Goal: Check status: Check status

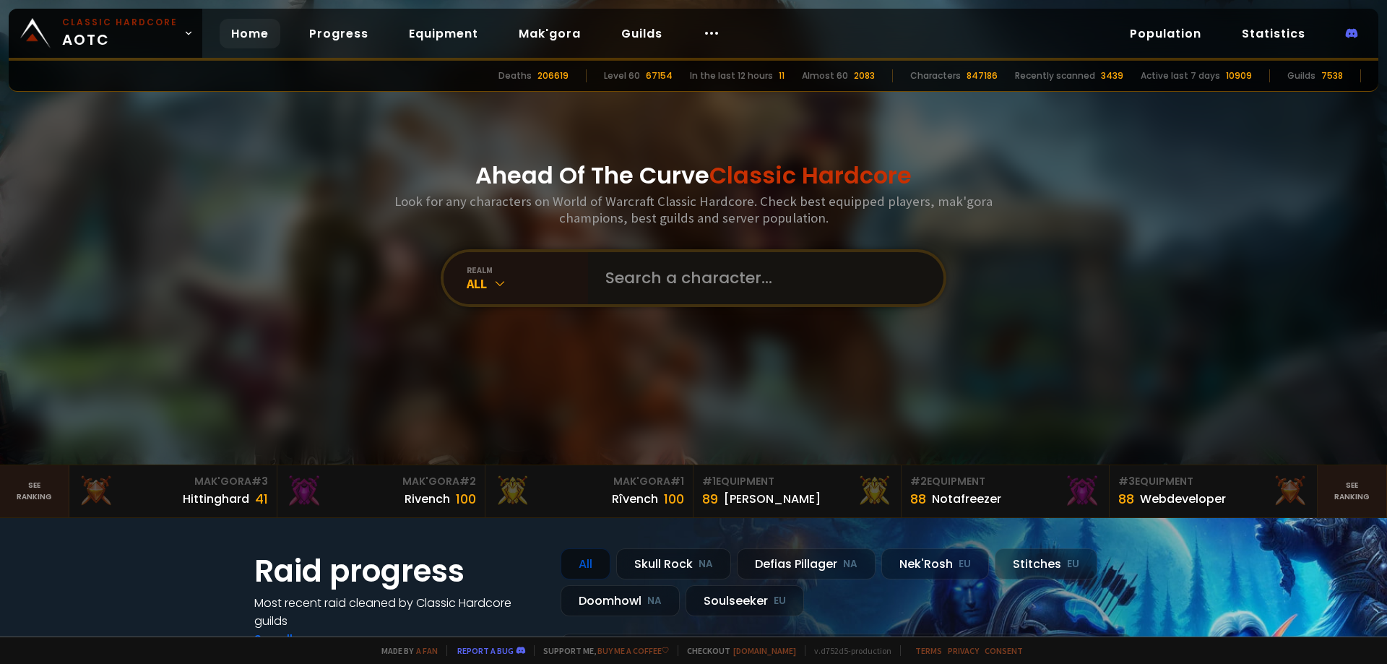
click at [699, 277] on input "text" at bounding box center [761, 278] width 329 height 52
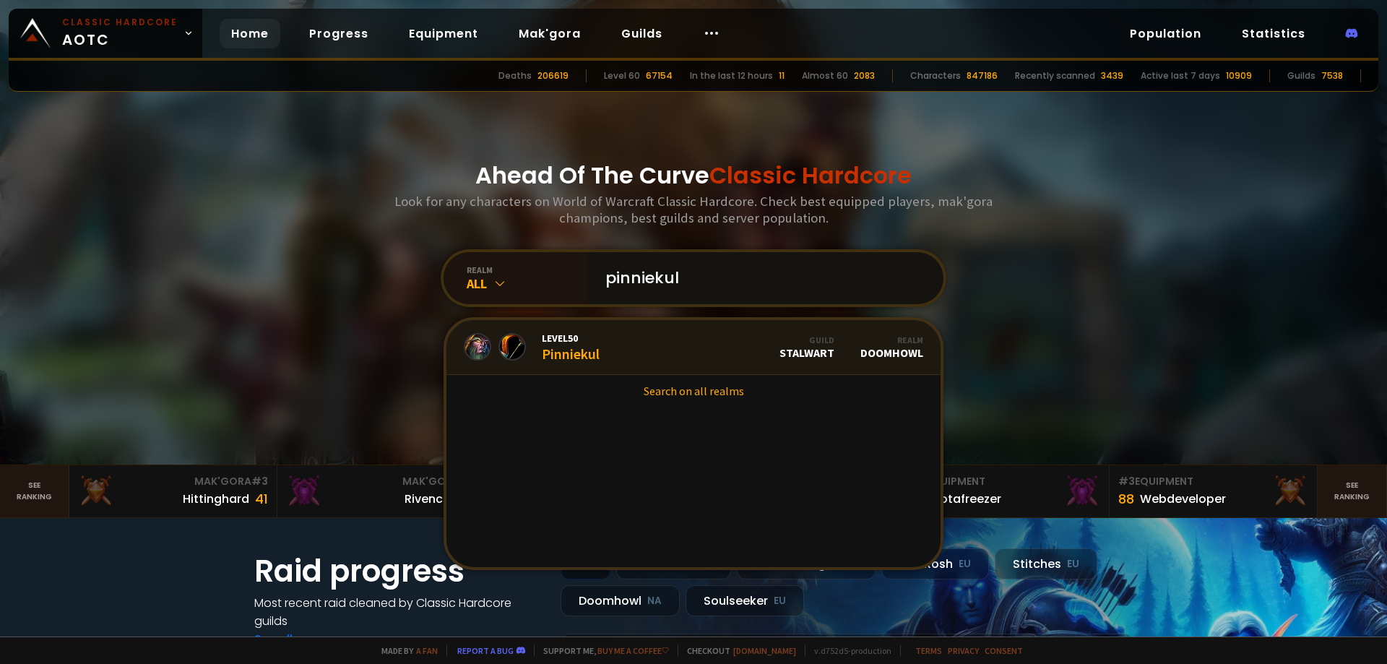
type input "pinniekul"
click at [618, 341] on link "Level 50 Pinniekul Guild Stalwart Realm Doomhowl" at bounding box center [693, 347] width 494 height 55
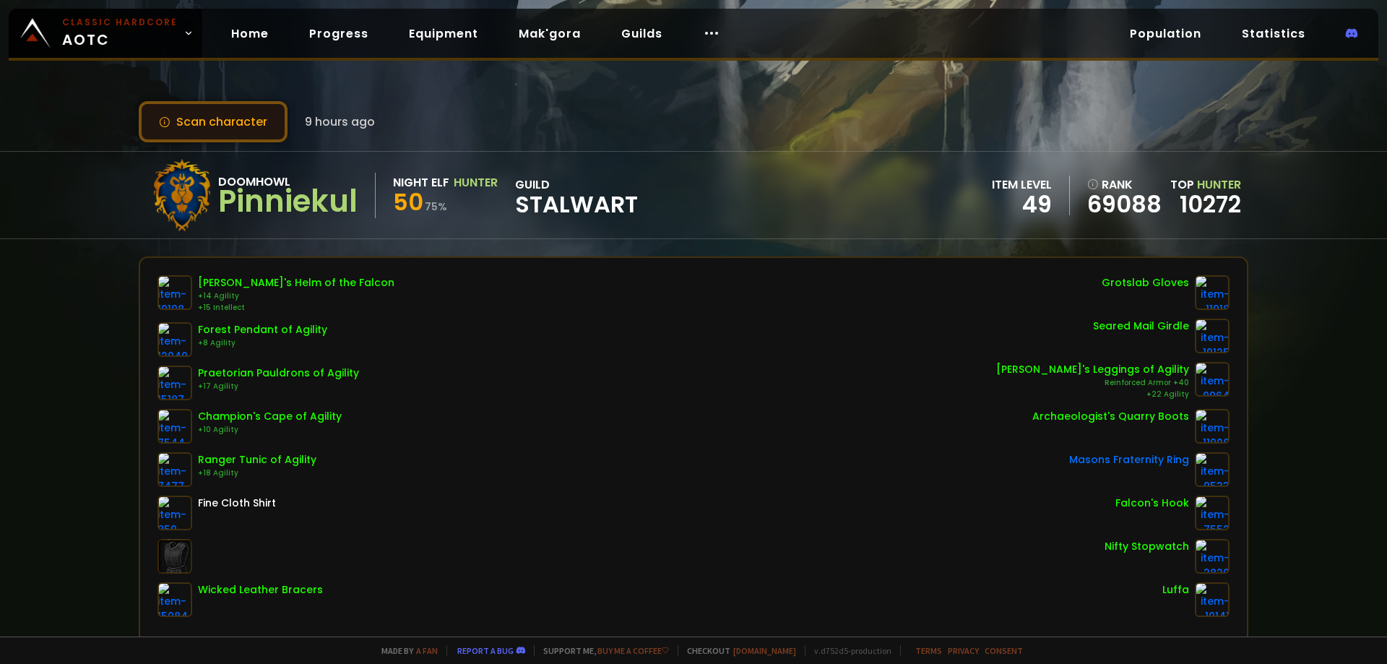
click at [233, 127] on button "Scan character" at bounding box center [213, 121] width 149 height 41
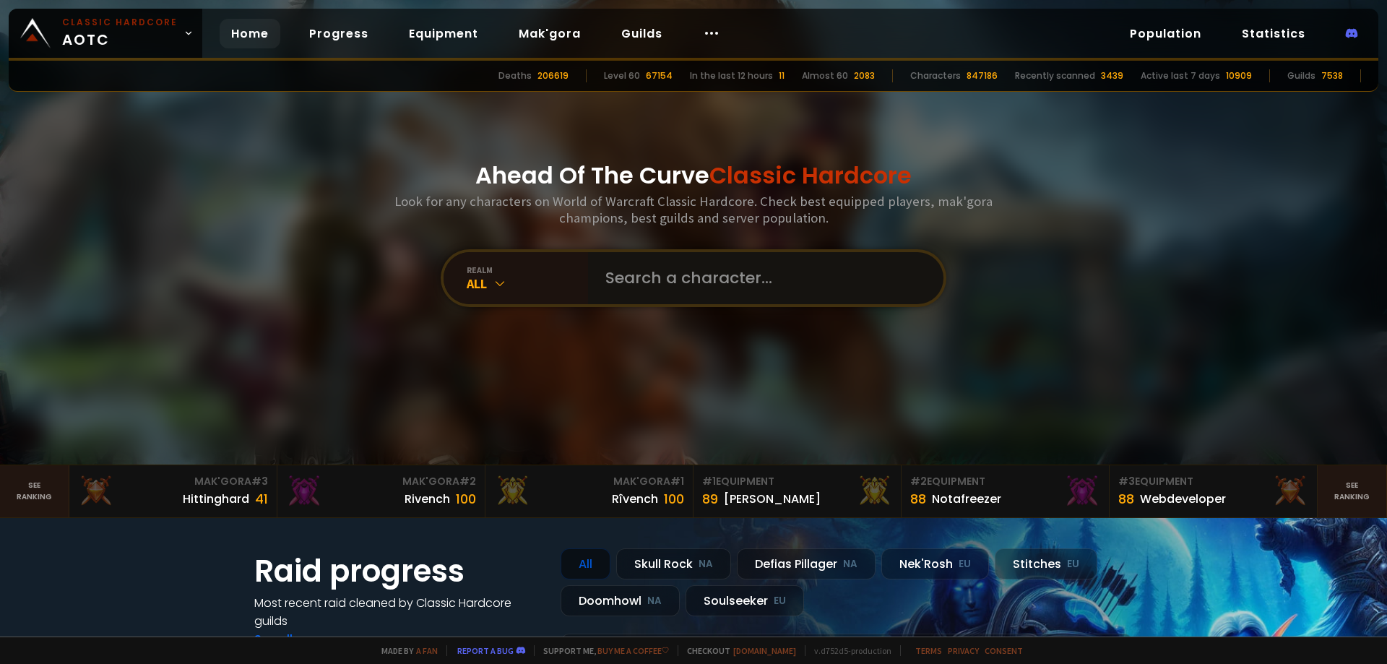
click at [703, 255] on input "text" at bounding box center [761, 278] width 329 height 52
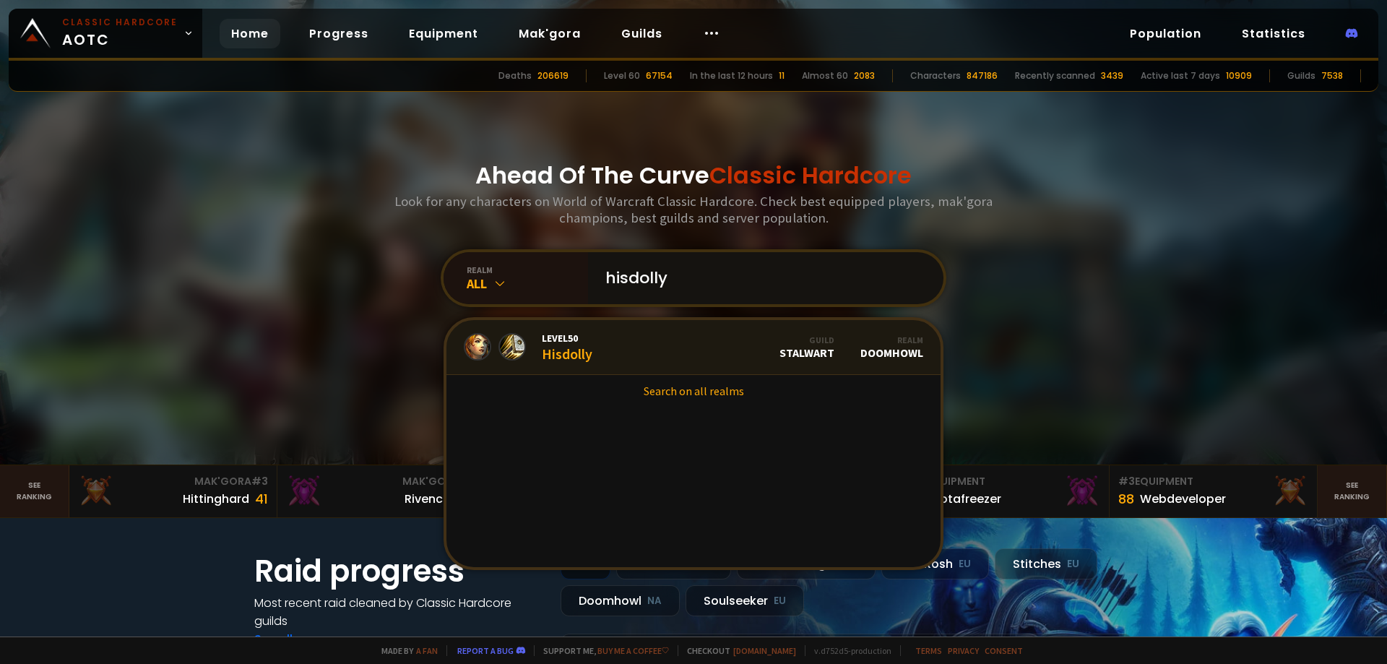
type input "hisdolly"
click at [651, 343] on link "Level 50 Hisdolly Guild Stalwart Realm Doomhowl" at bounding box center [693, 347] width 494 height 55
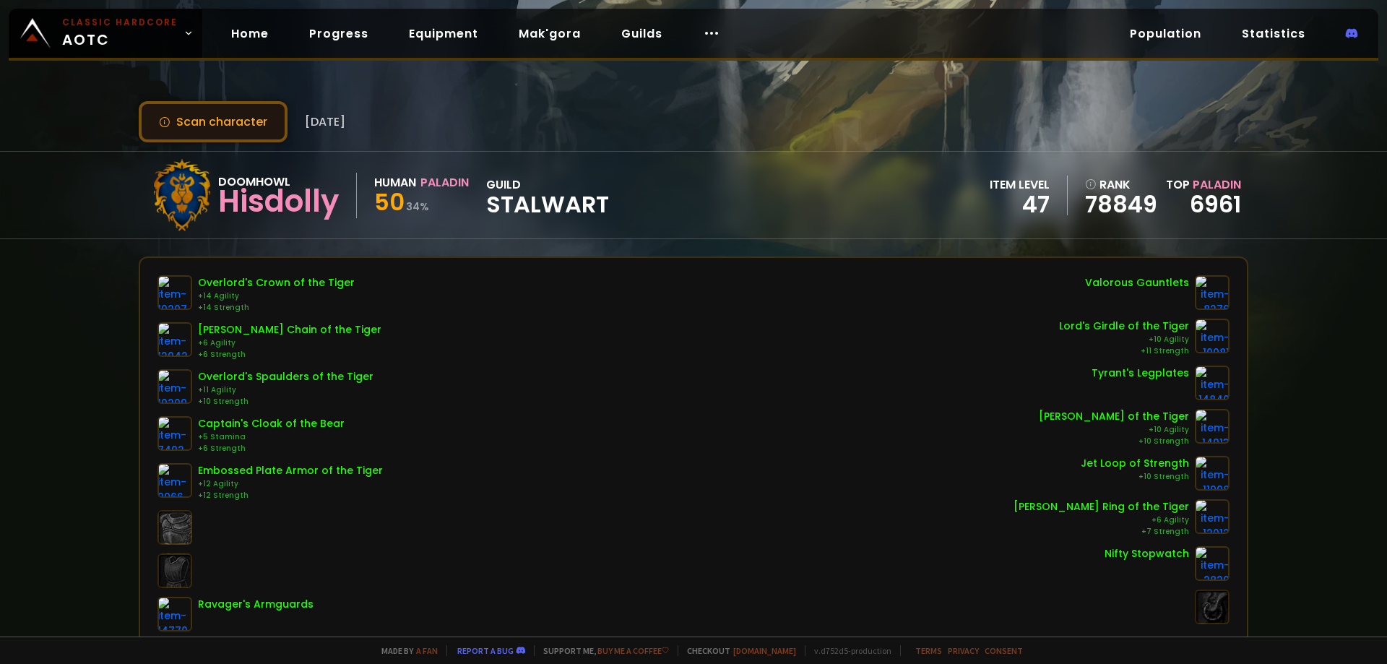
click at [195, 118] on button "Scan character" at bounding box center [213, 121] width 149 height 41
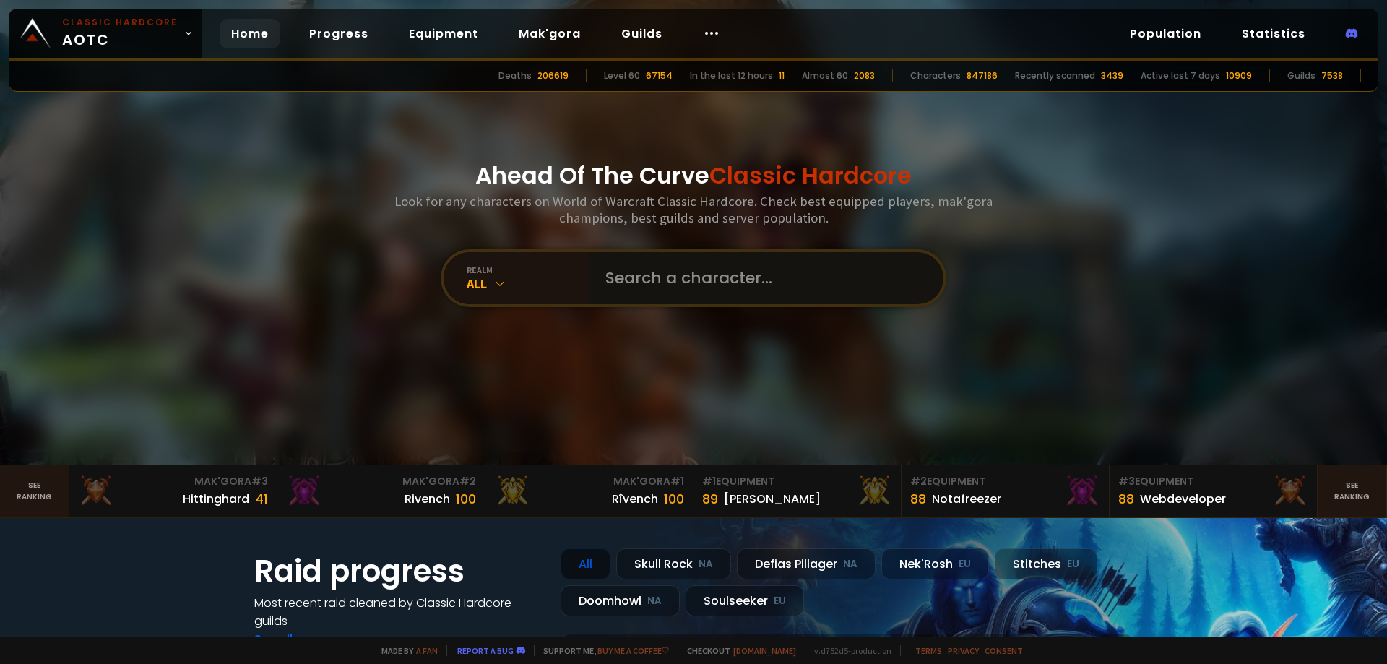
click at [701, 278] on input "text" at bounding box center [761, 278] width 329 height 52
type input "digglet"
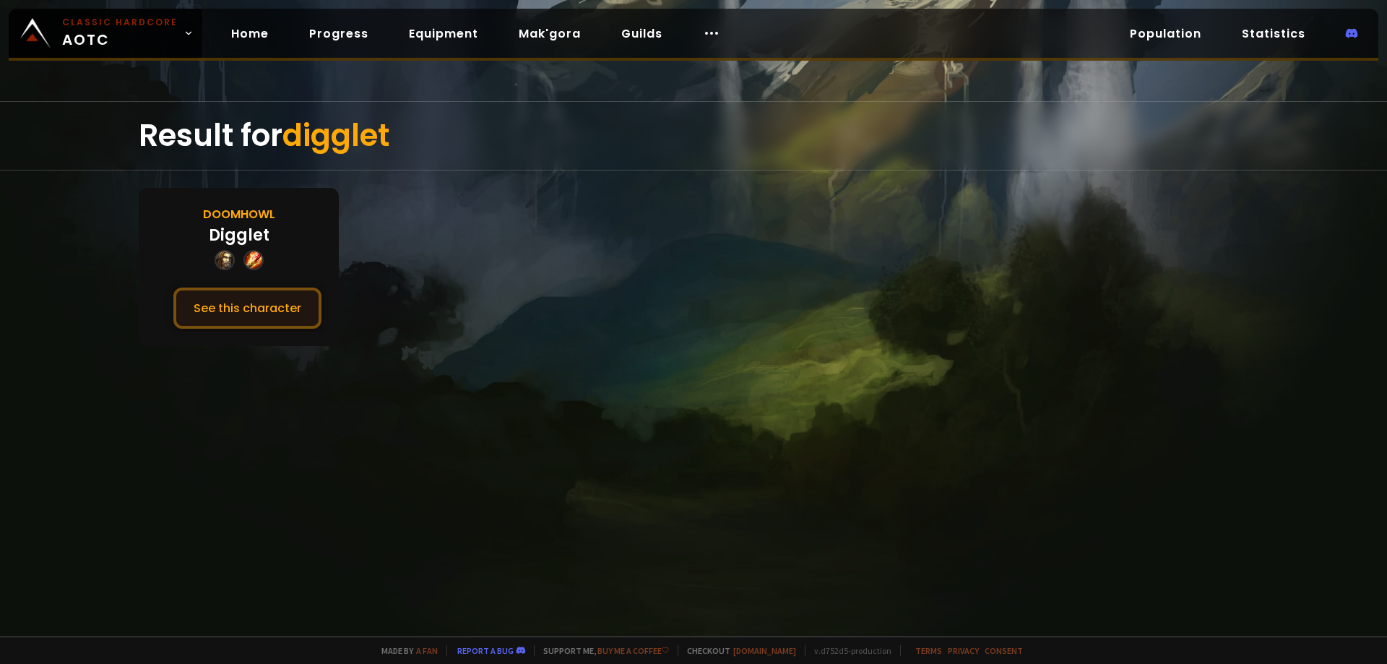
click at [217, 307] on button "See this character" at bounding box center [247, 308] width 148 height 41
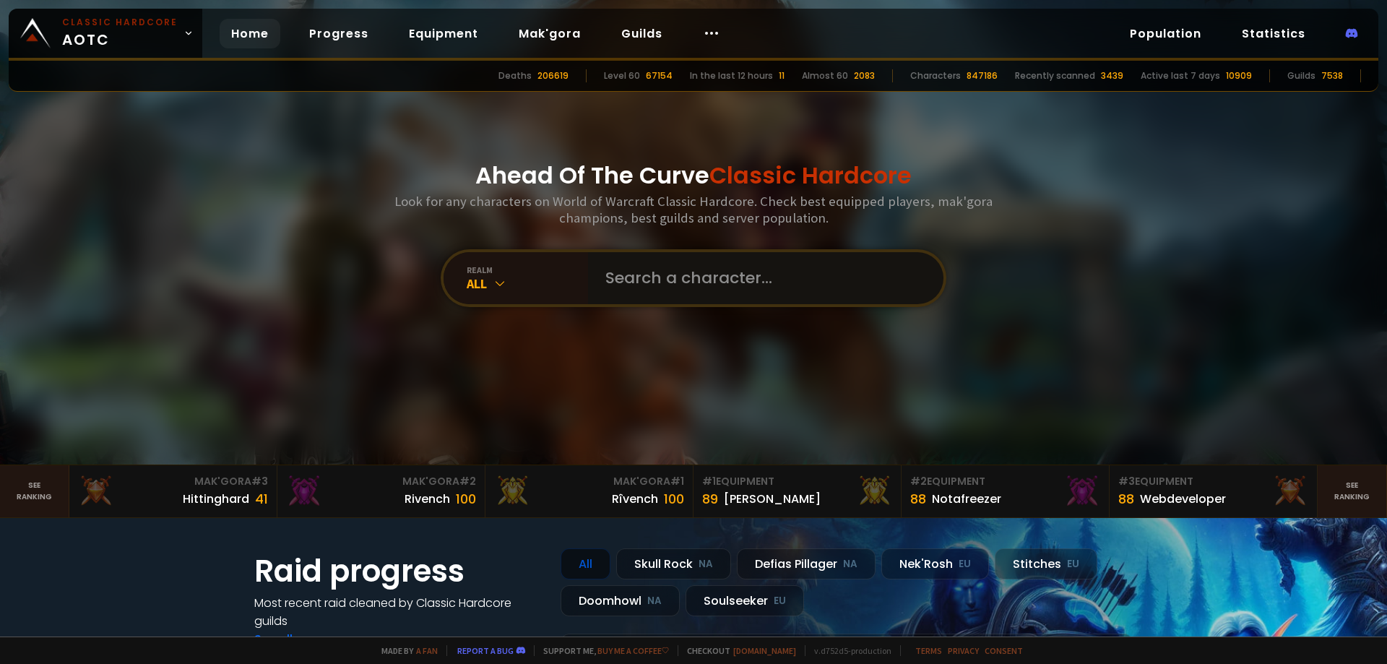
click at [660, 283] on input "text" at bounding box center [761, 278] width 329 height 52
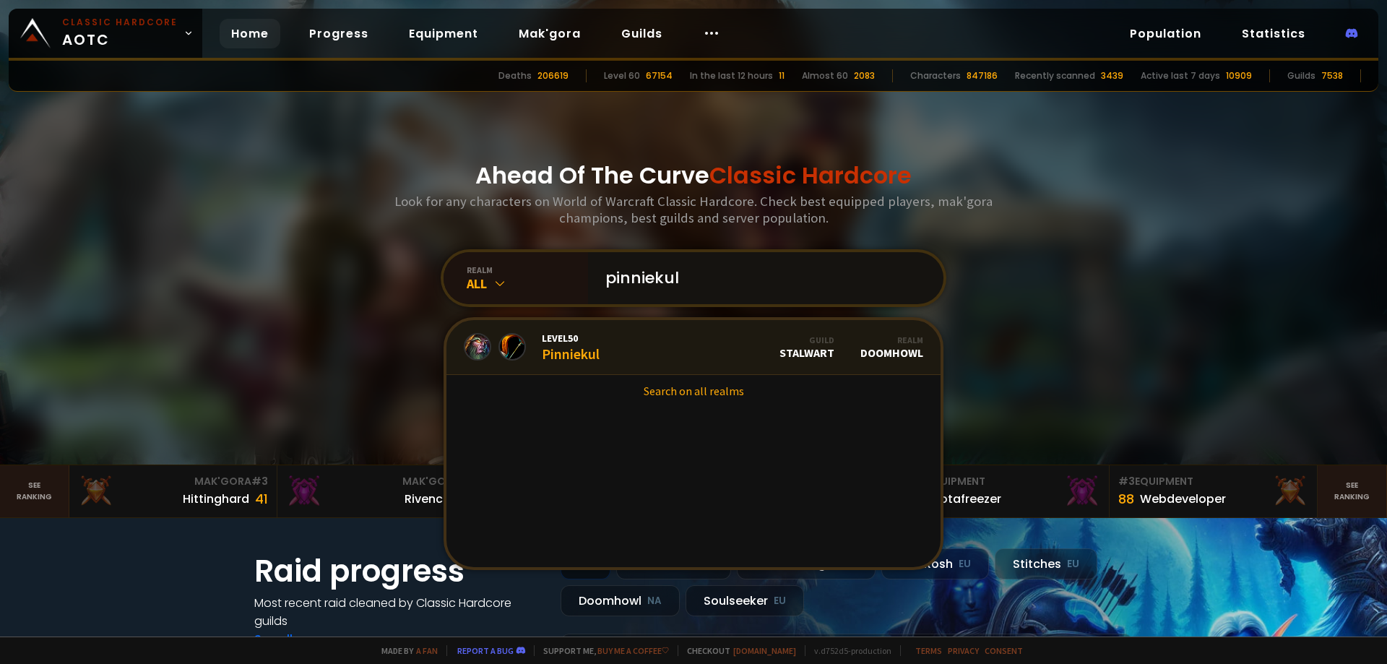
type input "pinniekul"
click at [618, 342] on link "Level 50 Pinniekul Guild Stalwart Realm Doomhowl" at bounding box center [693, 347] width 494 height 55
